Goal: Task Accomplishment & Management: Manage account settings

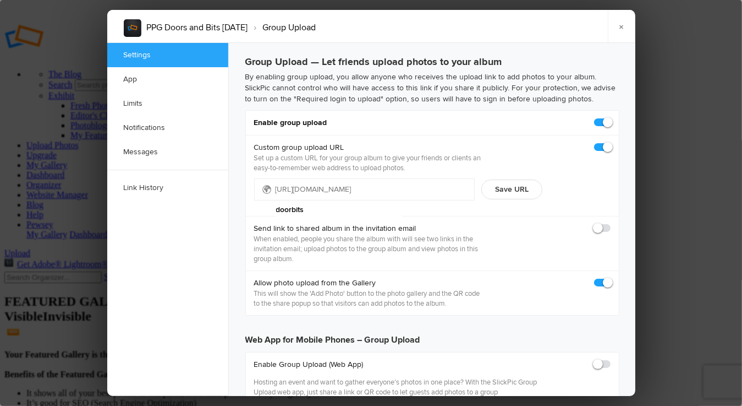
checkbox input "true"
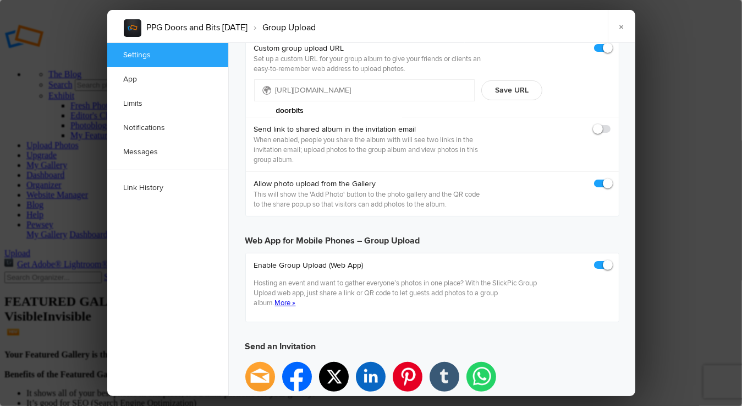
scroll to position [220, 0]
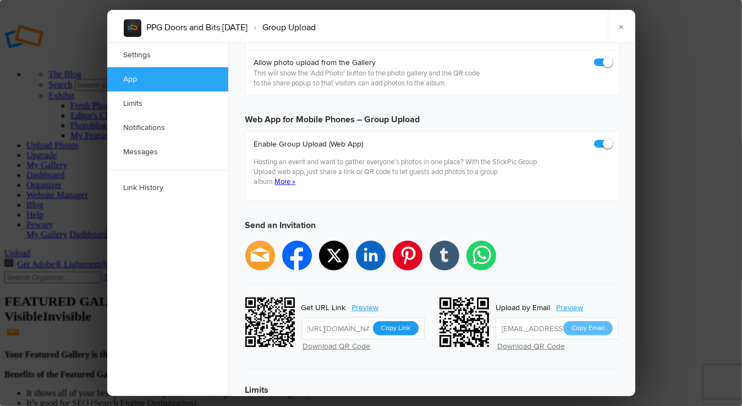
click at [399, 321] on button "Copy Link" at bounding box center [396, 328] width 46 height 14
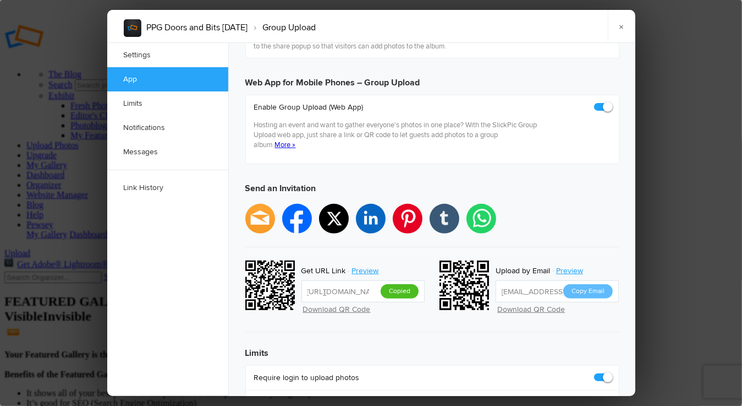
scroll to position [275, 0]
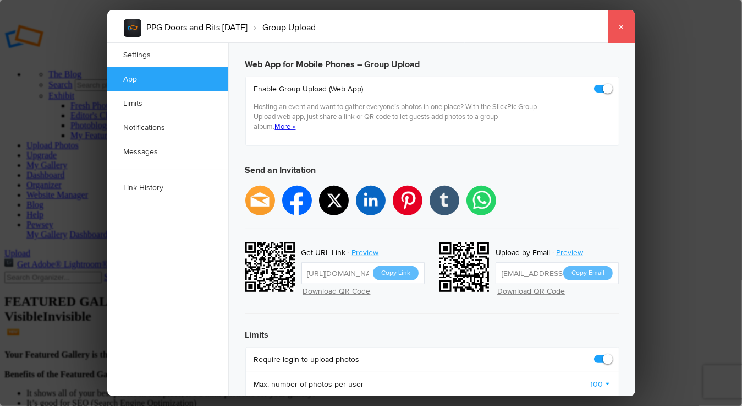
click at [624, 25] on link "×" at bounding box center [622, 26] width 28 height 33
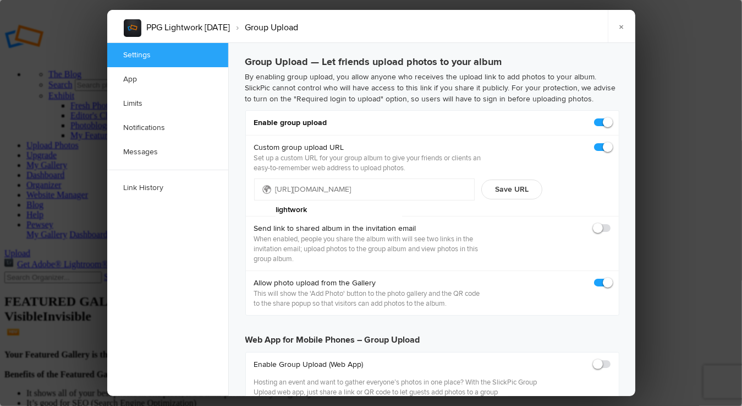
checkbox input "true"
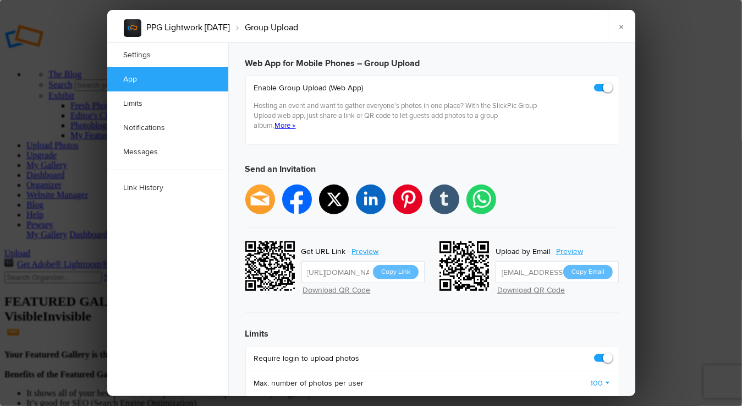
scroll to position [385, 0]
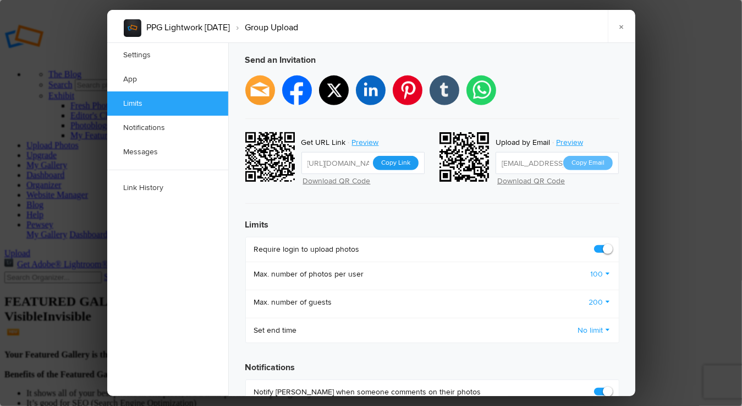
click at [393, 156] on button "Copy Link" at bounding box center [396, 163] width 46 height 14
click at [621, 24] on link "×" at bounding box center [622, 26] width 28 height 33
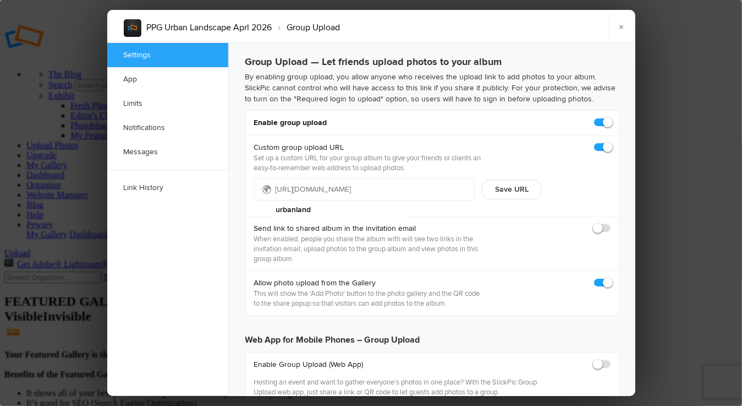
scroll to position [0, 0]
checkbox input "true"
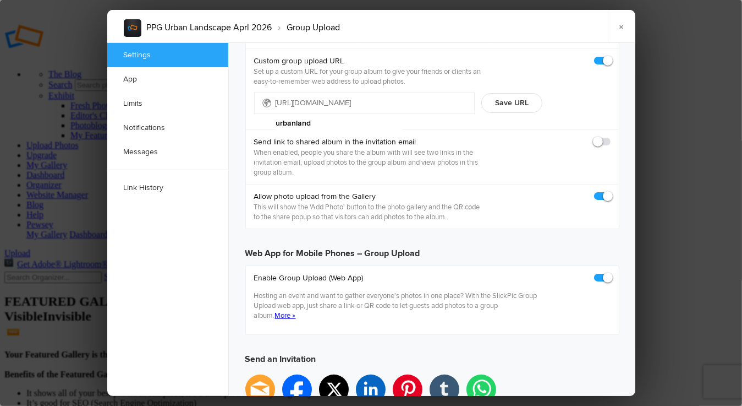
scroll to position [220, 0]
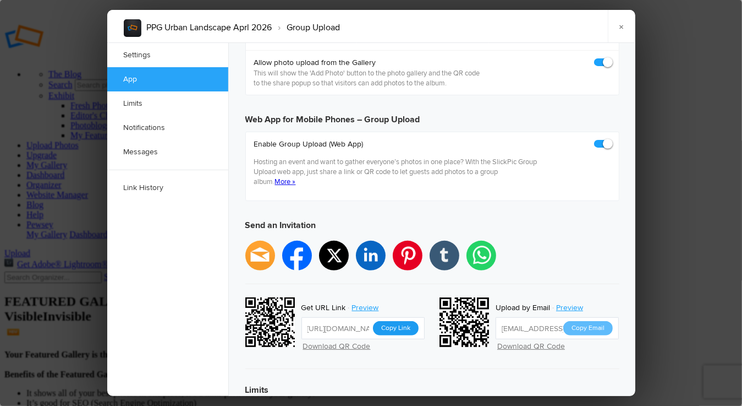
click at [391, 321] on button "Copy Link" at bounding box center [396, 328] width 46 height 14
click at [616, 23] on link "×" at bounding box center [622, 26] width 28 height 33
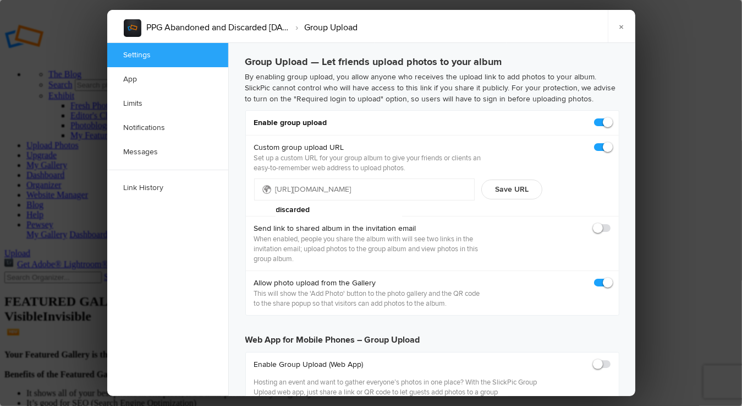
scroll to position [0, 0]
checkbox input "true"
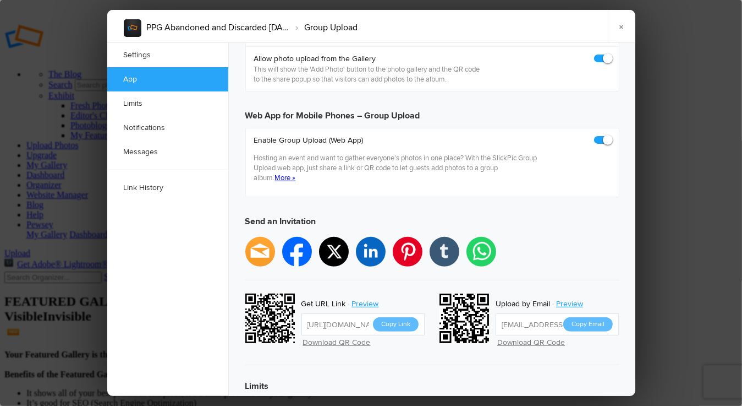
scroll to position [330, 0]
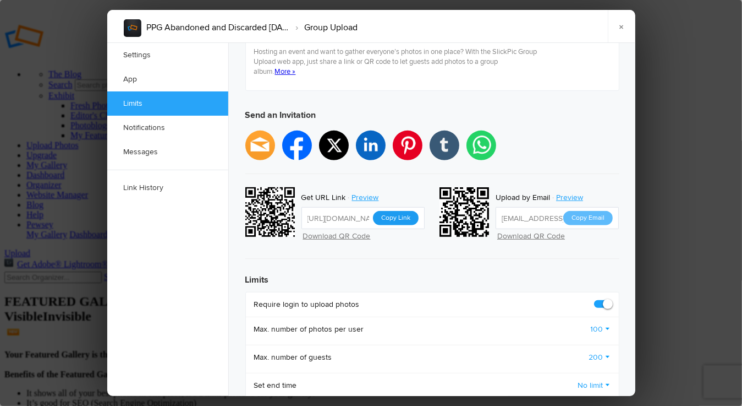
click at [401, 211] on button "Copy Link" at bounding box center [396, 218] width 46 height 14
click at [622, 23] on link "×" at bounding box center [622, 26] width 28 height 33
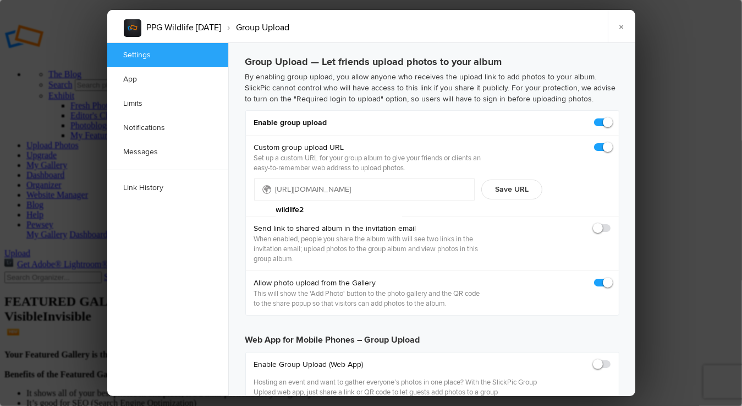
scroll to position [0, 0]
checkbox input "true"
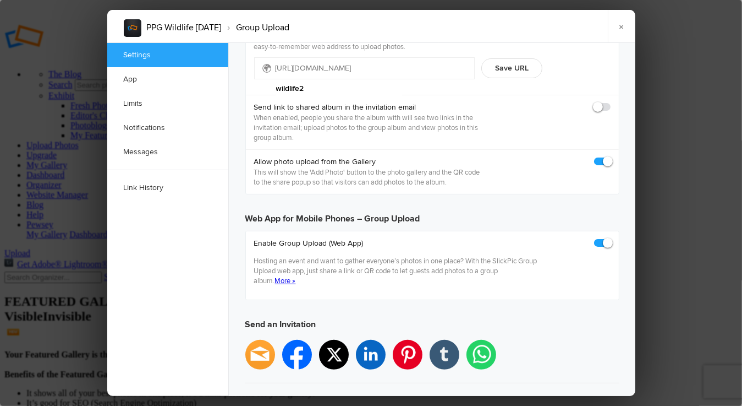
scroll to position [275, 0]
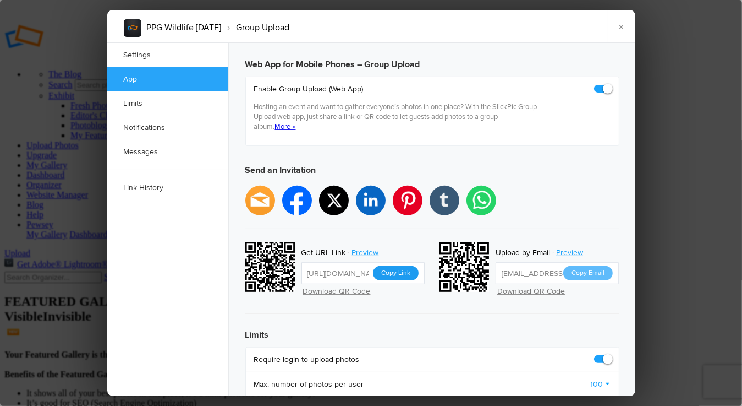
click at [395, 266] on button "Copy Link" at bounding box center [396, 273] width 46 height 14
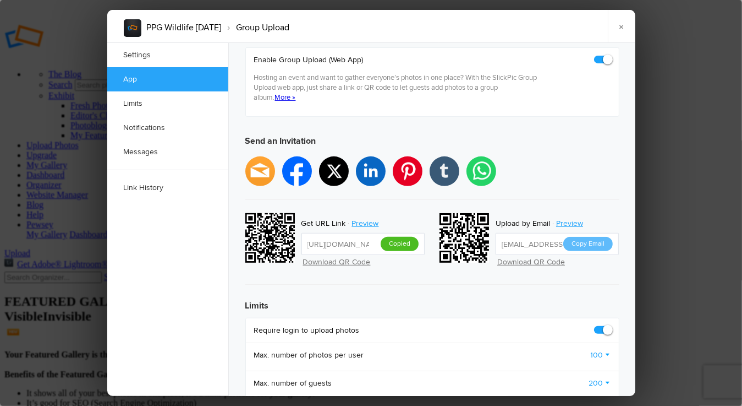
scroll to position [330, 0]
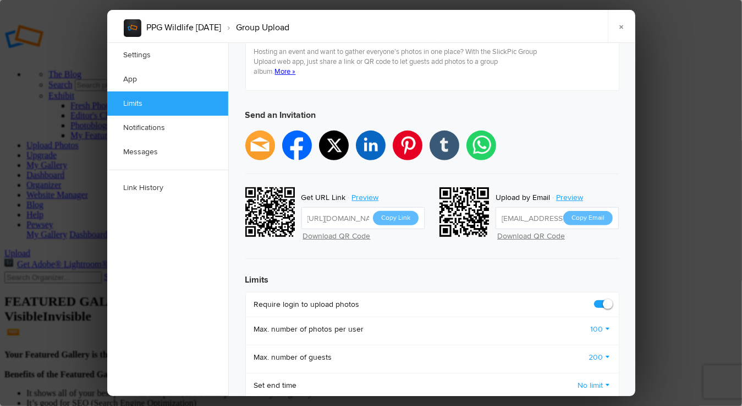
click at [624, 24] on link "×" at bounding box center [622, 26] width 28 height 33
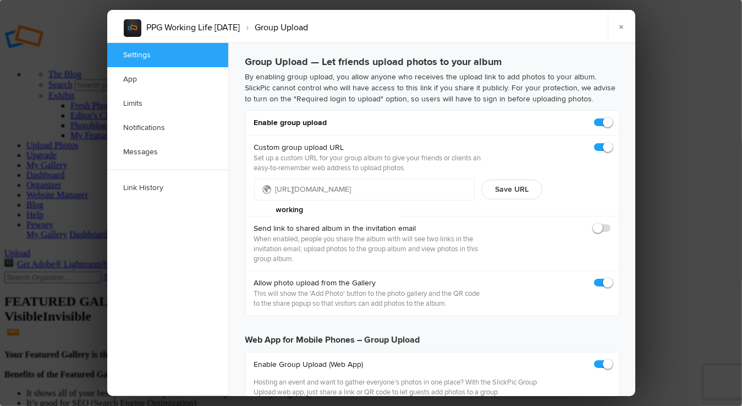
checkbox input "true"
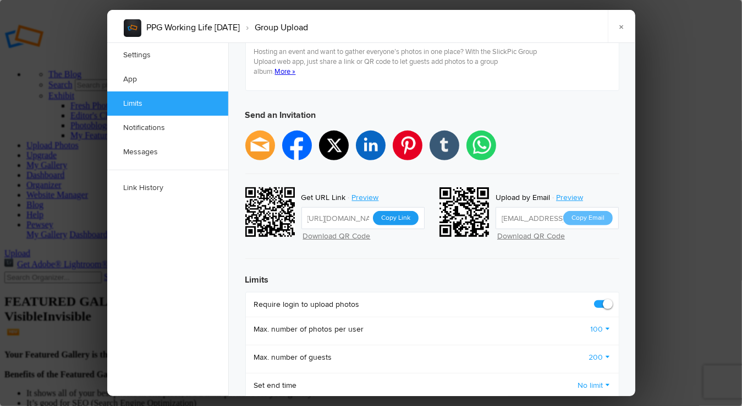
click at [396, 211] on button "Copy Link" at bounding box center [396, 218] width 46 height 14
click at [621, 25] on link "×" at bounding box center [622, 26] width 28 height 33
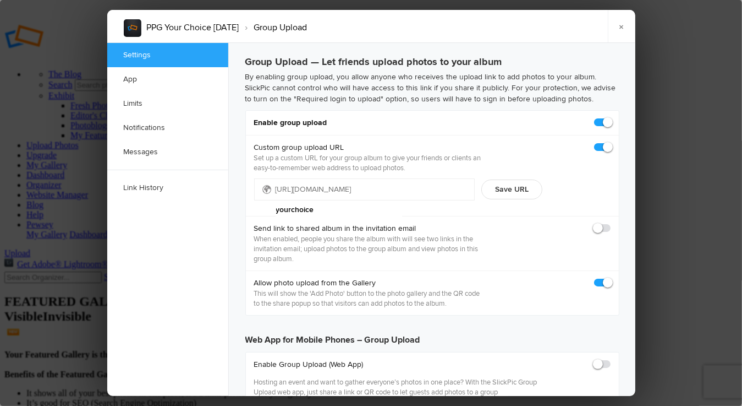
scroll to position [0, 0]
checkbox input "true"
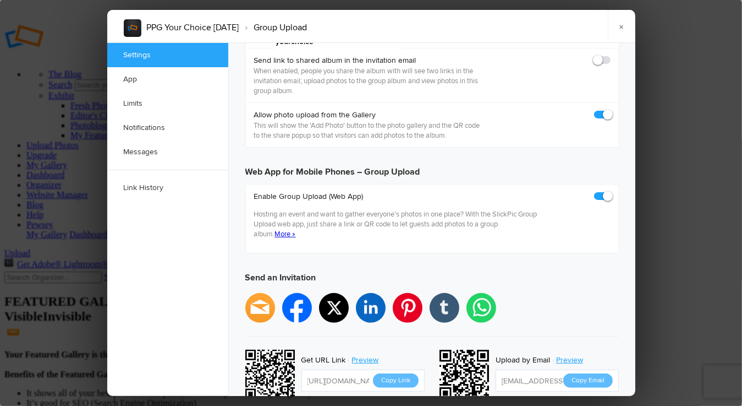
scroll to position [275, 0]
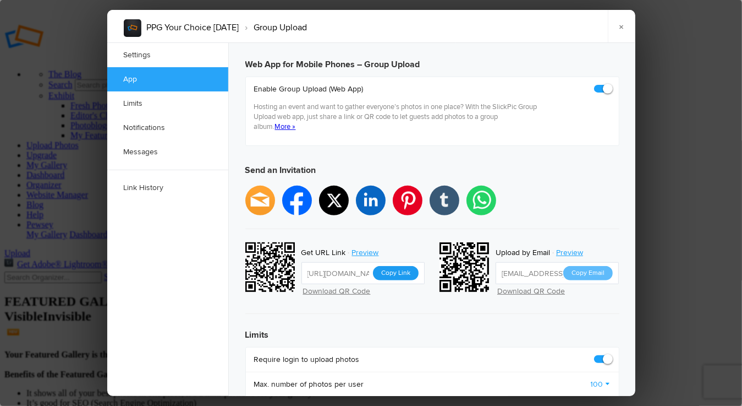
click at [396, 266] on button "Copy Link" at bounding box center [396, 273] width 46 height 14
click at [625, 23] on link "×" at bounding box center [622, 26] width 28 height 33
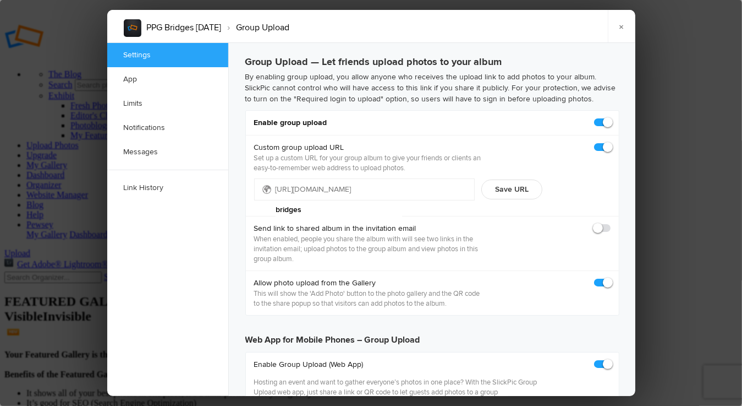
checkbox input "true"
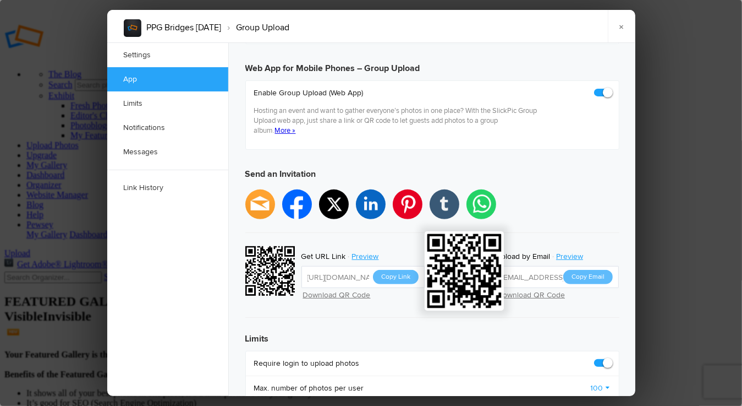
scroll to position [275, 0]
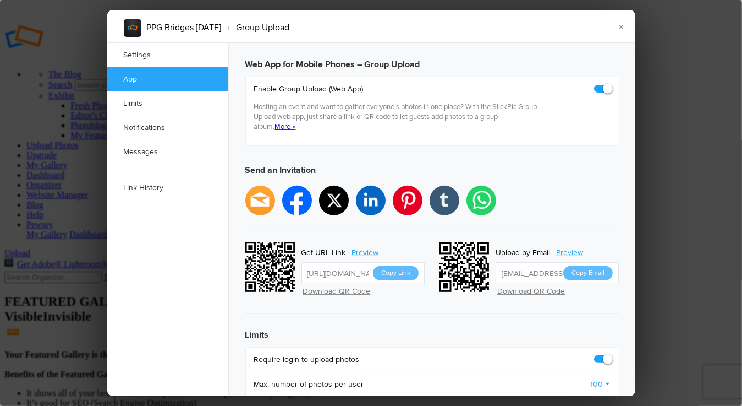
click at [397, 266] on button "Copy Link" at bounding box center [396, 273] width 46 height 14
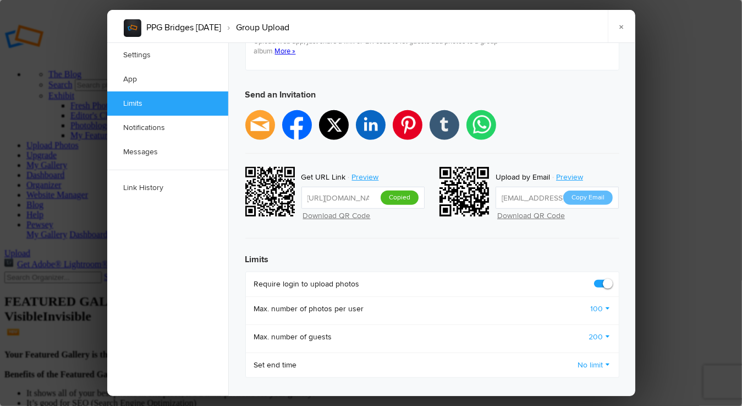
scroll to position [440, 0]
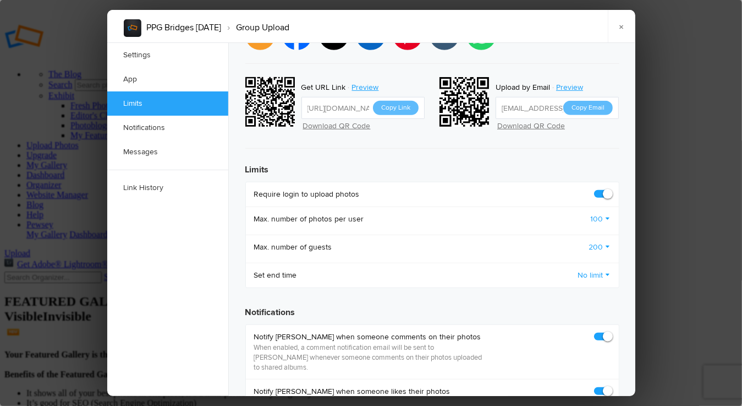
click at [625, 25] on link "×" at bounding box center [622, 26] width 28 height 33
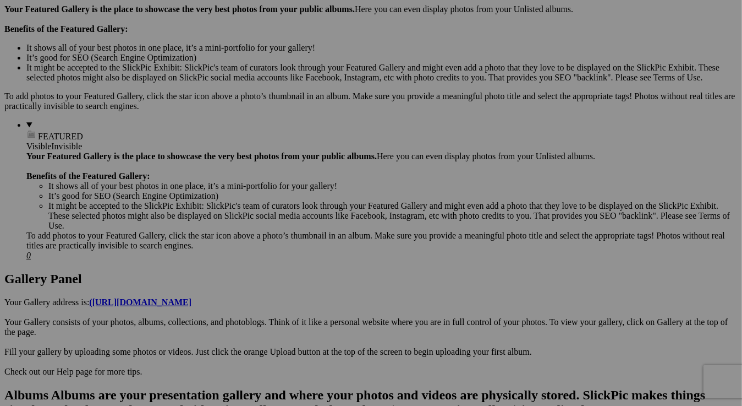
scroll to position [275, 0]
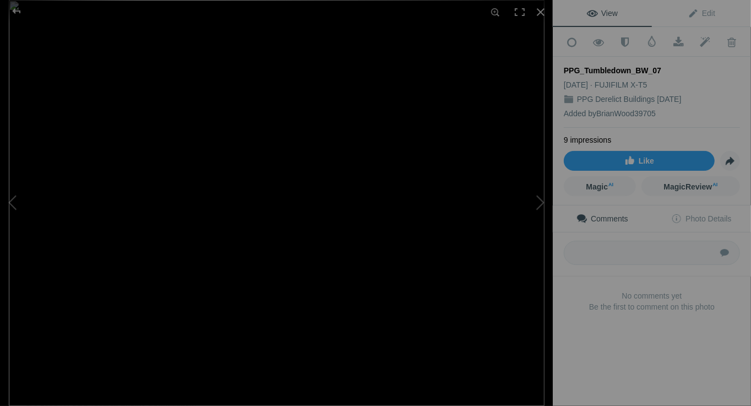
click at [611, 10] on span "View" at bounding box center [602, 13] width 31 height 9
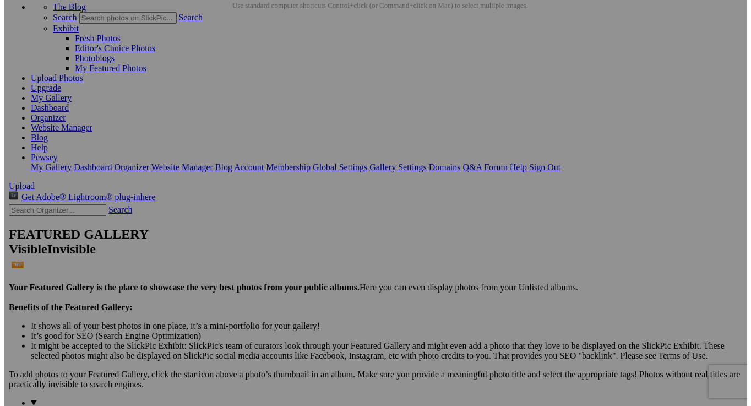
scroll to position [165, 0]
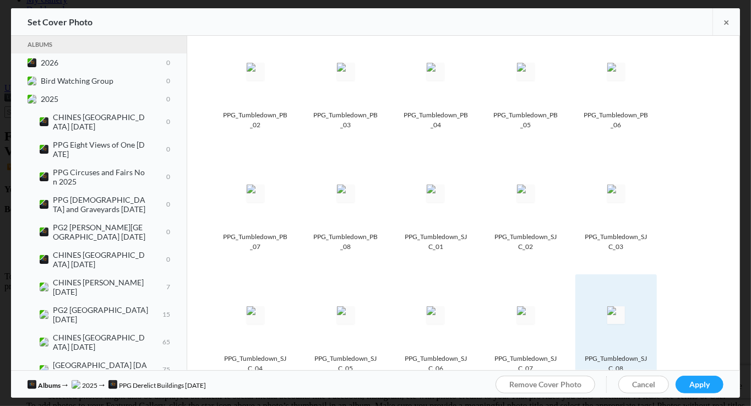
scroll to position [631, 0]
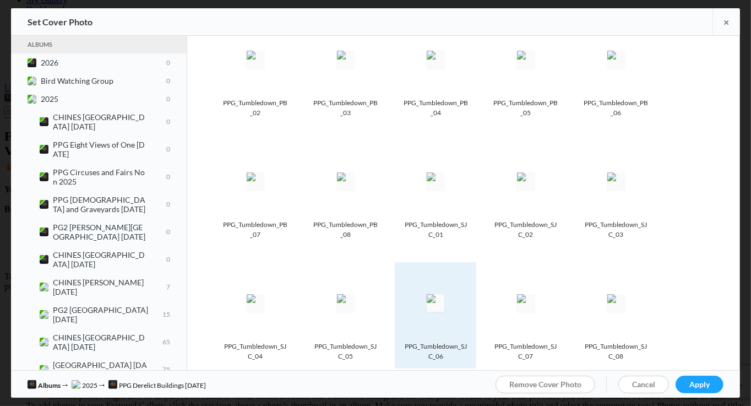
click at [439, 302] on img at bounding box center [435, 303] width 18 height 18
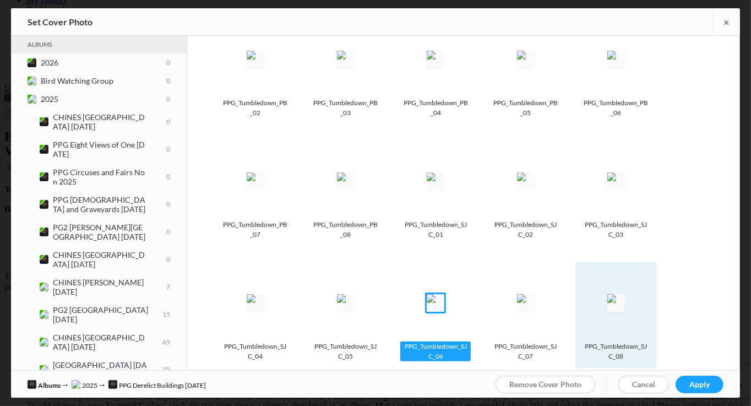
click at [611, 298] on img at bounding box center [616, 303] width 18 height 18
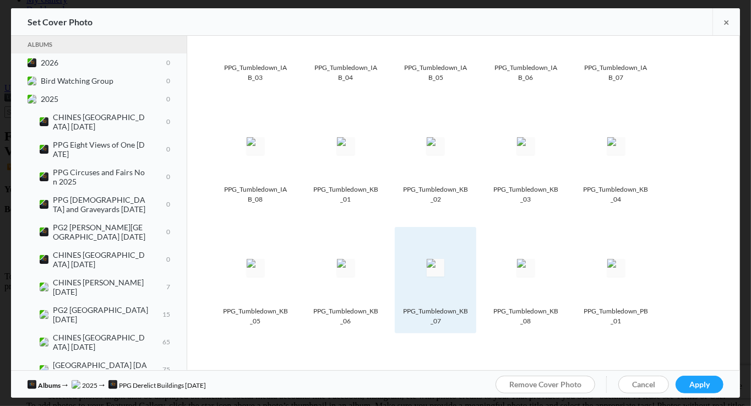
scroll to position [300, 0]
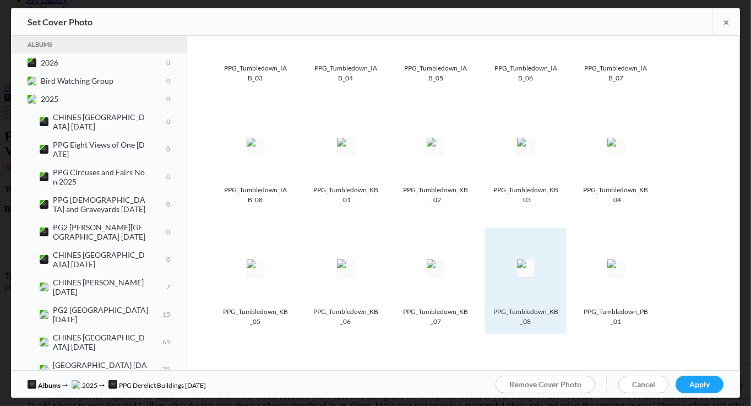
click at [534, 276] on img at bounding box center [526, 268] width 18 height 18
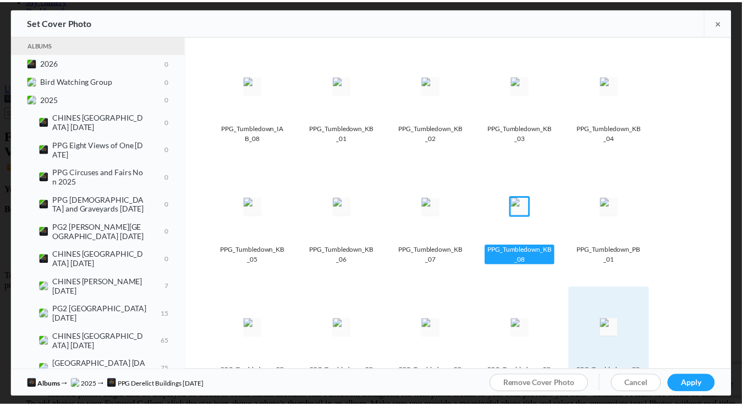
scroll to position [385, 0]
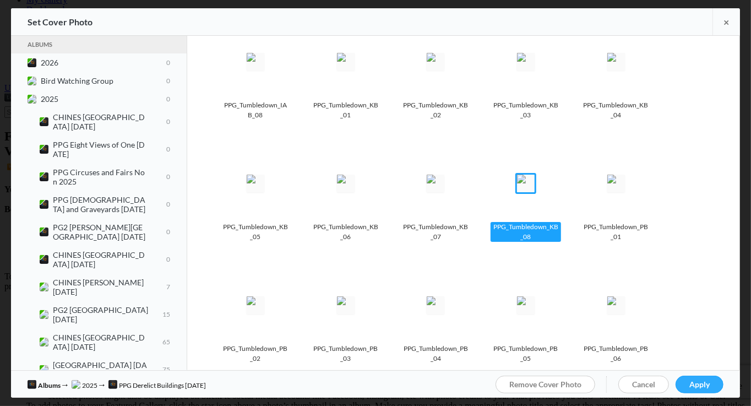
click at [702, 381] on span "Apply" at bounding box center [699, 383] width 20 height 9
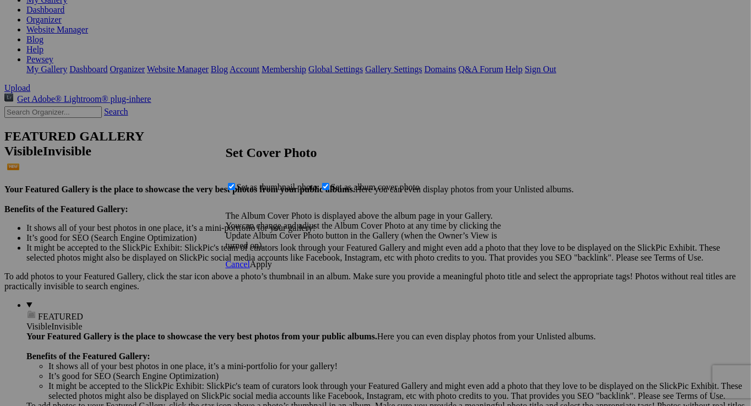
click at [272, 269] on span "Apply" at bounding box center [261, 263] width 22 height 9
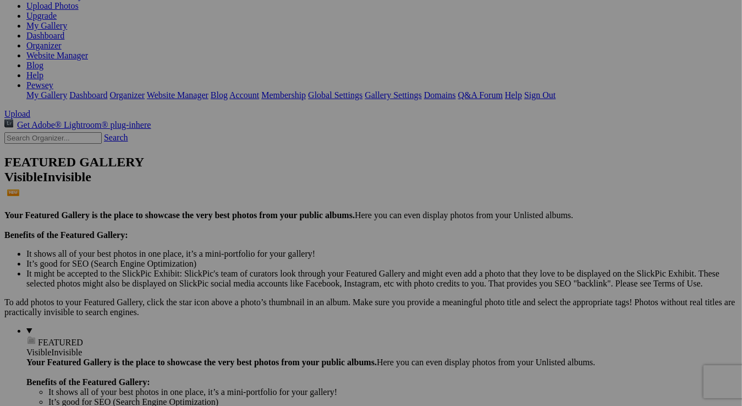
scroll to position [165, 0]
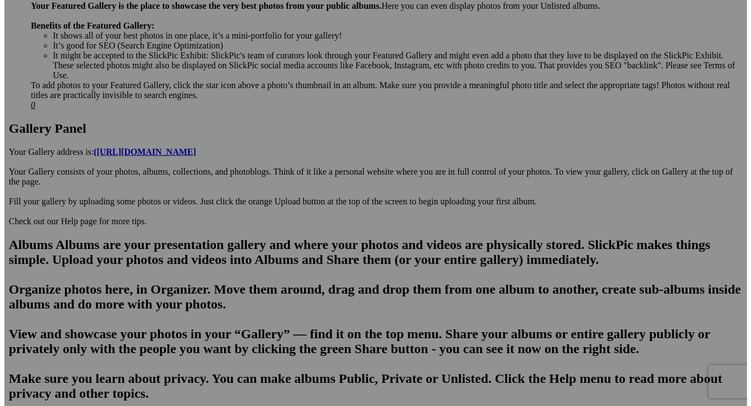
scroll to position [605, 0]
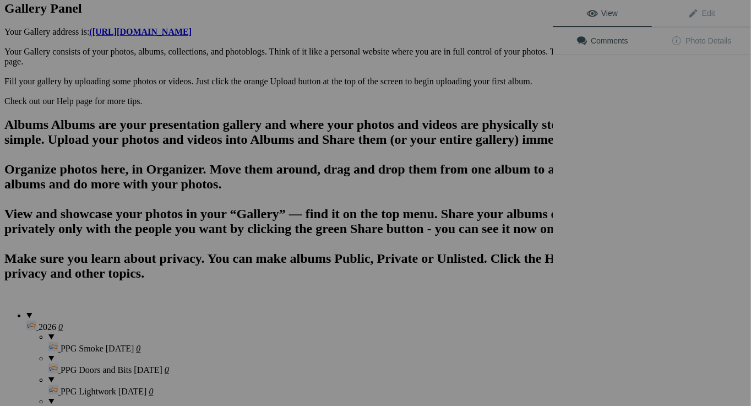
click at [612, 146] on div "View Edit Comments Photo Details" at bounding box center [651, 203] width 198 height 406
